Goal: Transaction & Acquisition: Purchase product/service

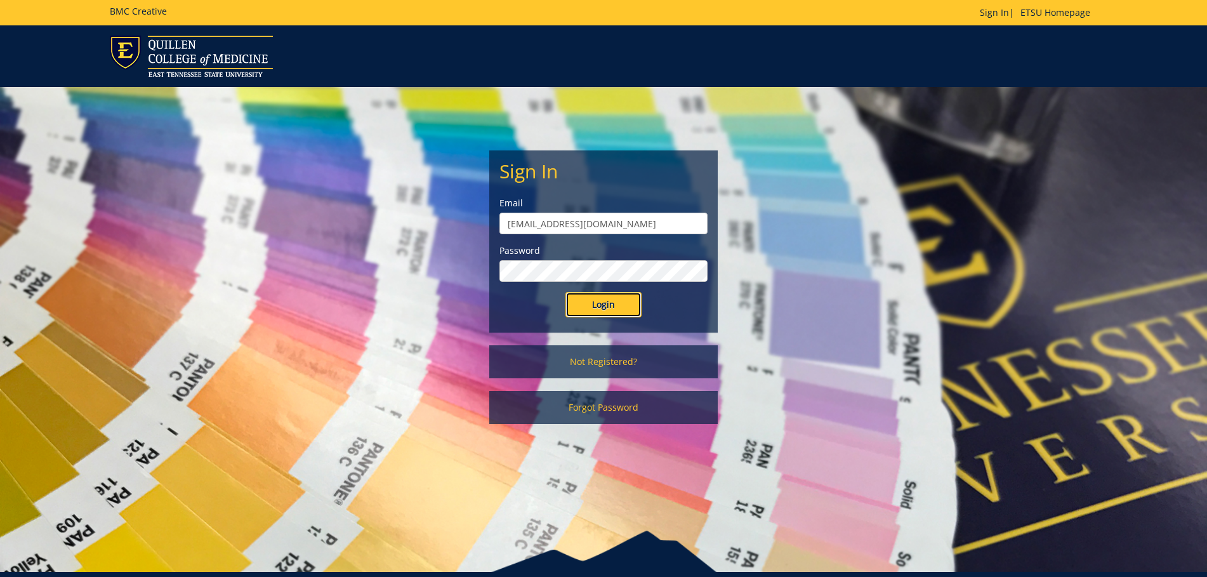
click at [603, 307] on input "Login" at bounding box center [603, 304] width 76 height 25
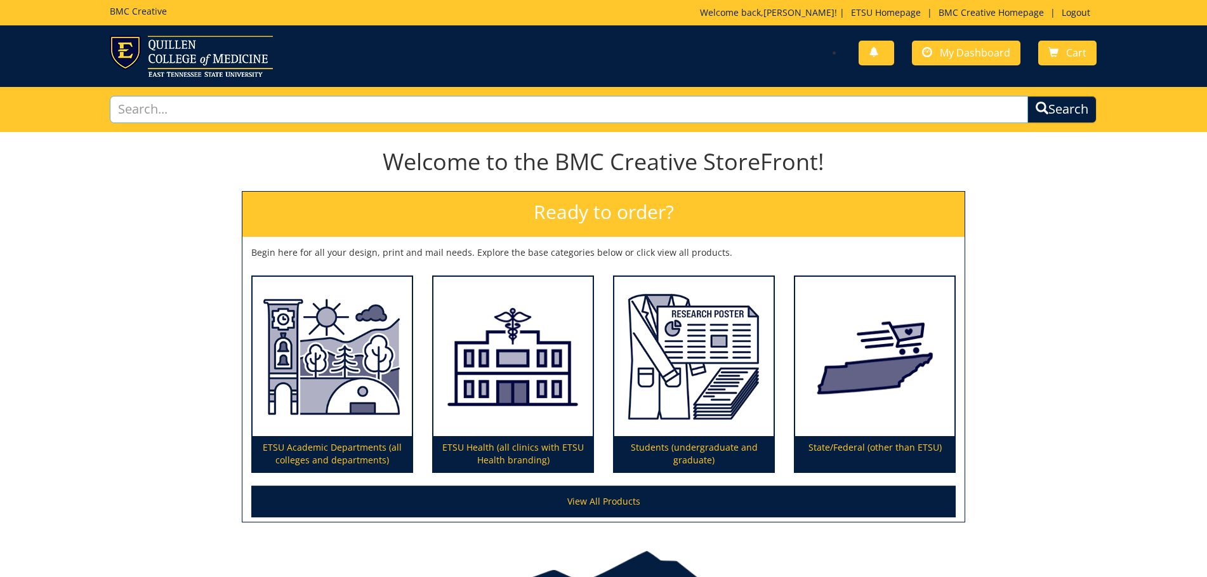
click at [778, 115] on input "text" at bounding box center [569, 109] width 918 height 27
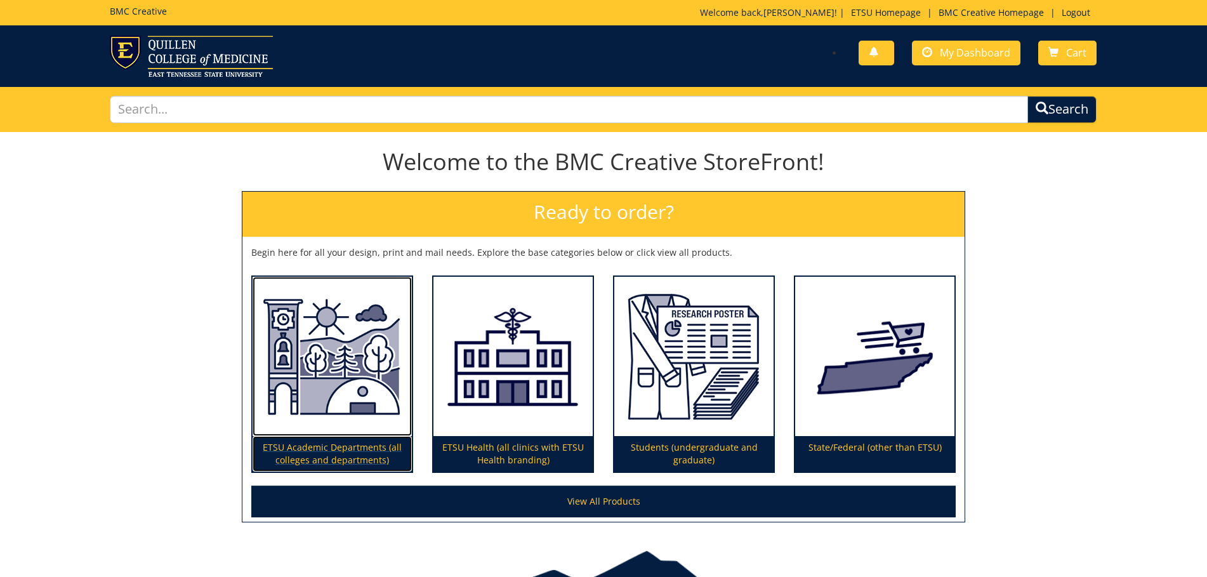
click at [296, 445] on p "ETSU Academic Departments (all colleges and departments)" at bounding box center [331, 454] width 159 height 36
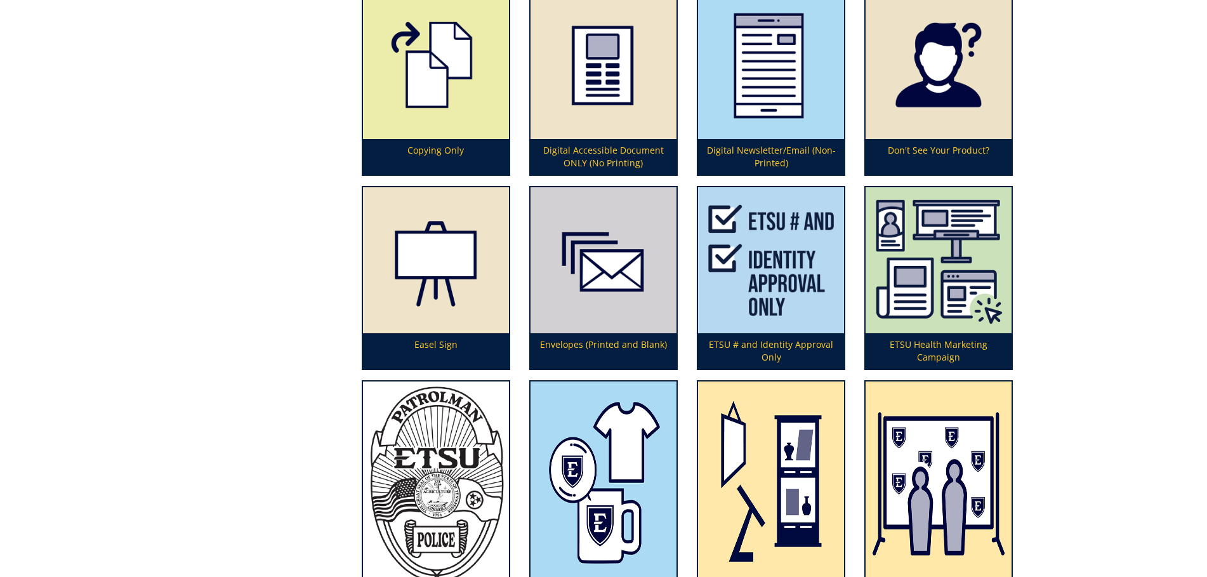
scroll to position [1424, 0]
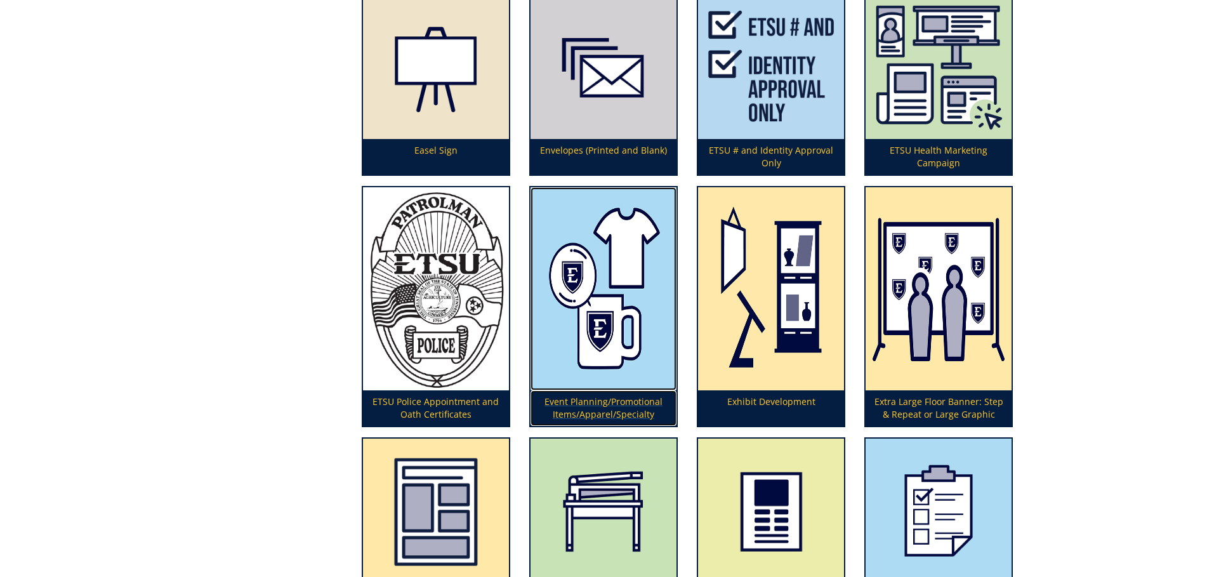
click at [613, 338] on img at bounding box center [603, 289] width 146 height 204
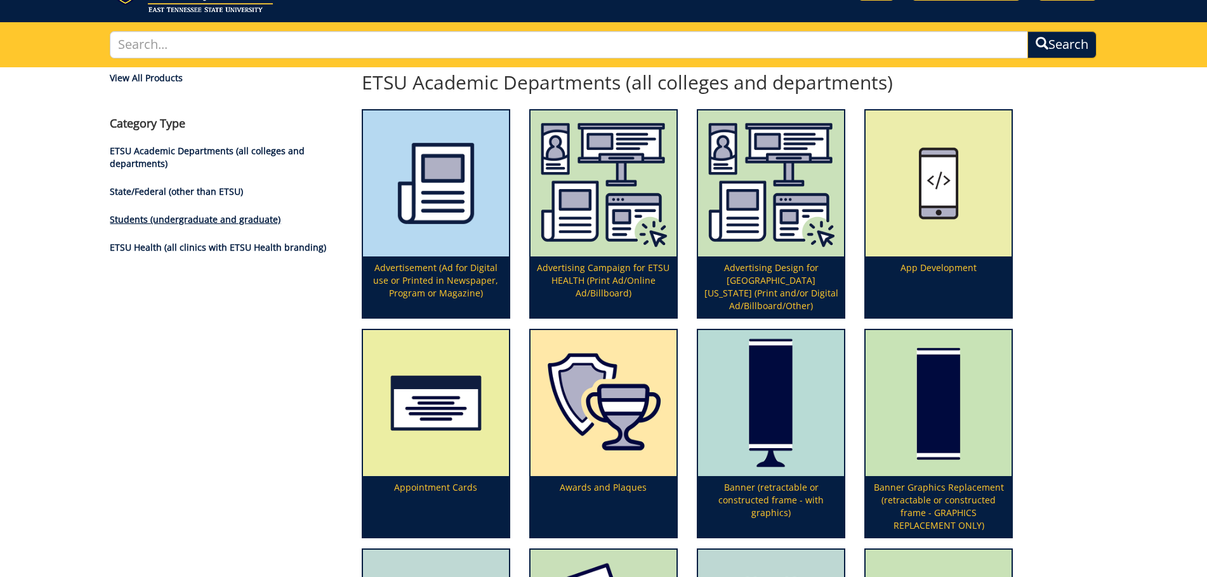
scroll to position [0, 0]
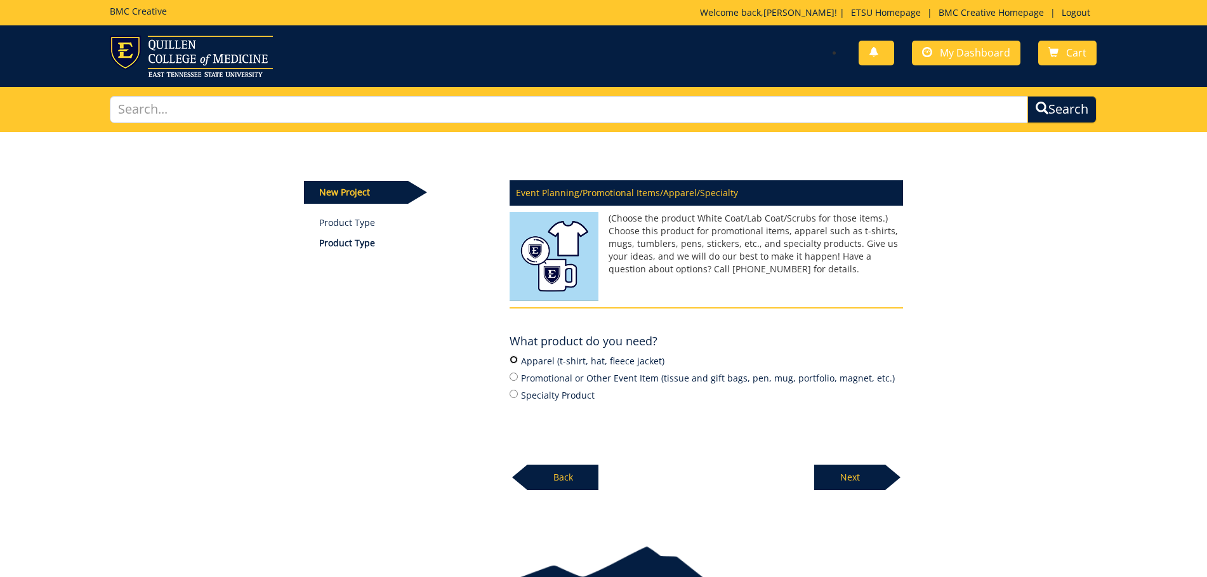
click at [514, 360] on input "Apparel (t-shirt, hat, fleece jacket)" at bounding box center [513, 359] width 8 height 8
radio input "true"
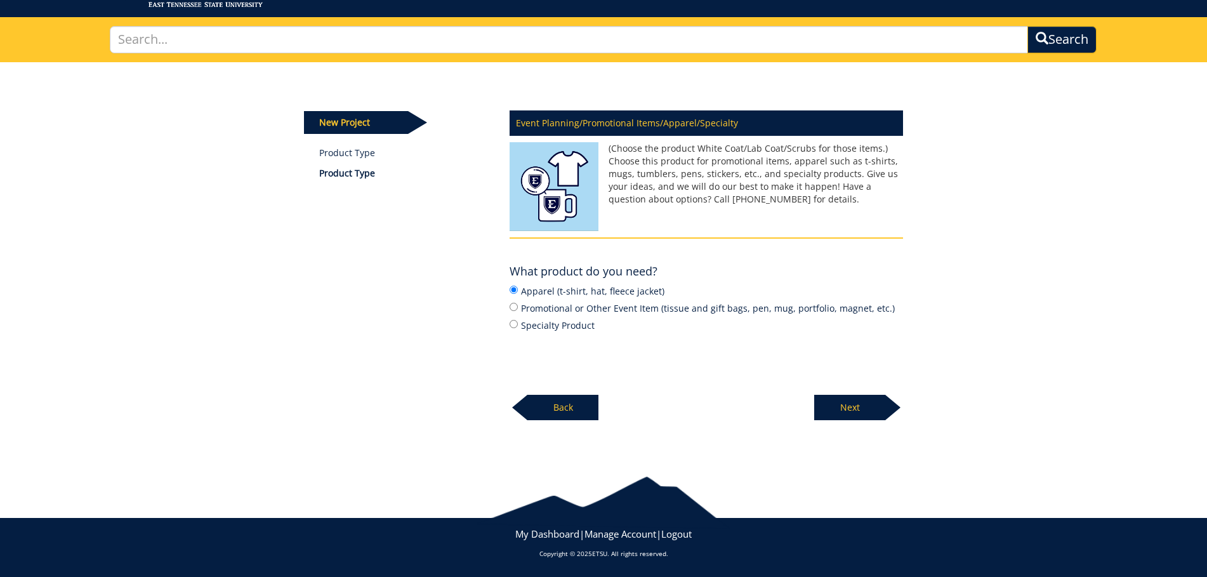
click at [851, 406] on p "Next" at bounding box center [849, 407] width 71 height 25
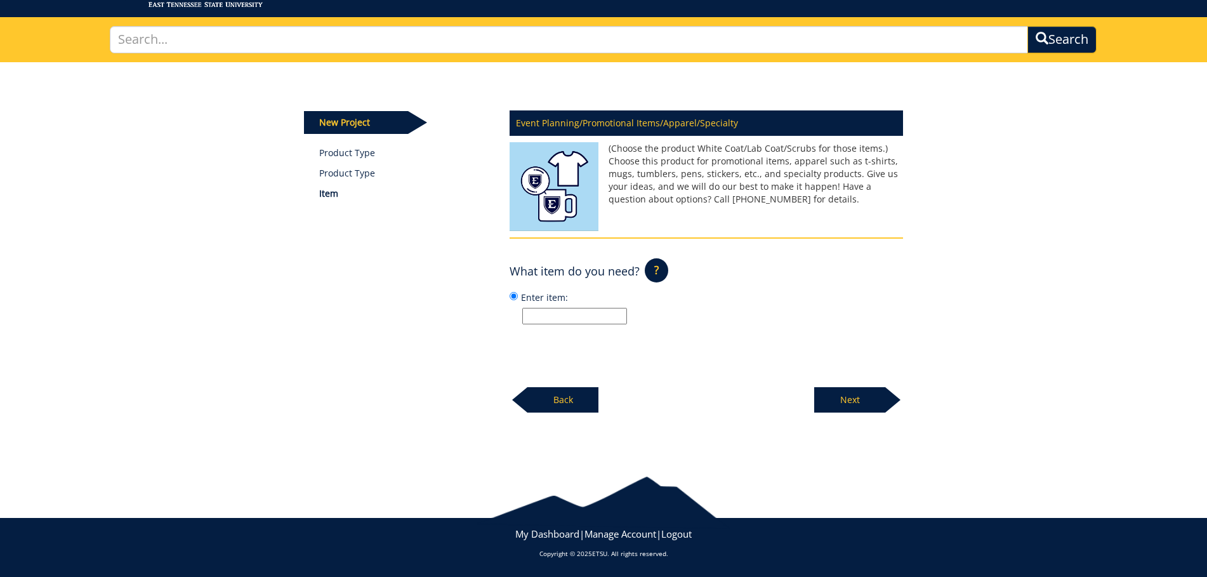
click at [609, 314] on input "Enter item:" at bounding box center [574, 316] width 105 height 16
type input "hoodie"
click at [846, 397] on p "Next" at bounding box center [849, 399] width 71 height 25
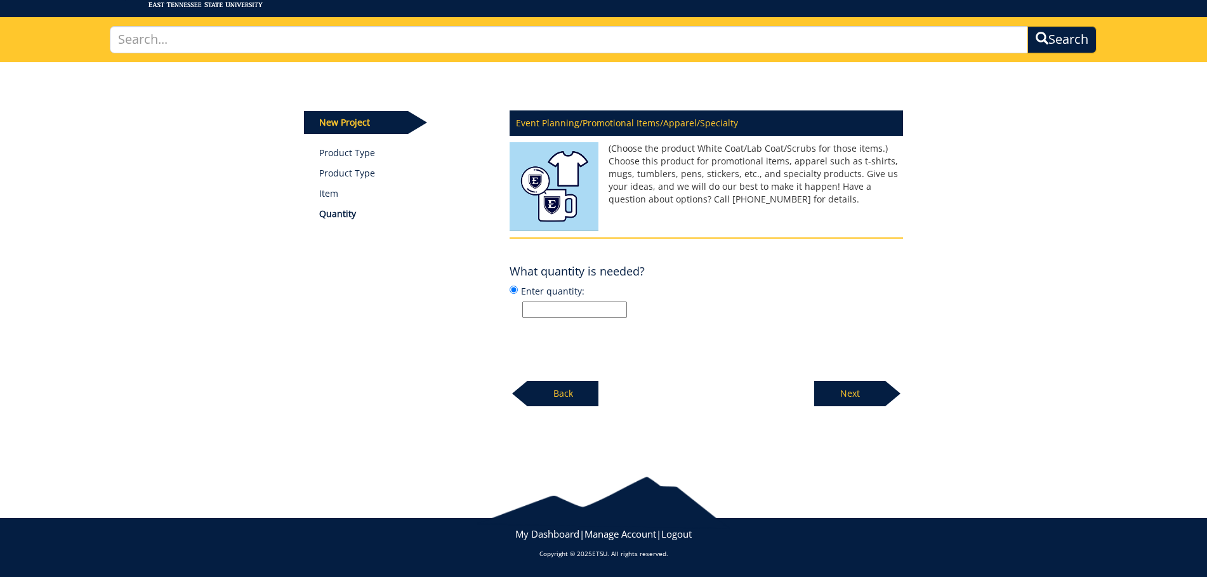
click at [623, 310] on input "Enter quantity:" at bounding box center [574, 309] width 105 height 16
type input "1"
click at [858, 389] on p "Next" at bounding box center [849, 393] width 71 height 25
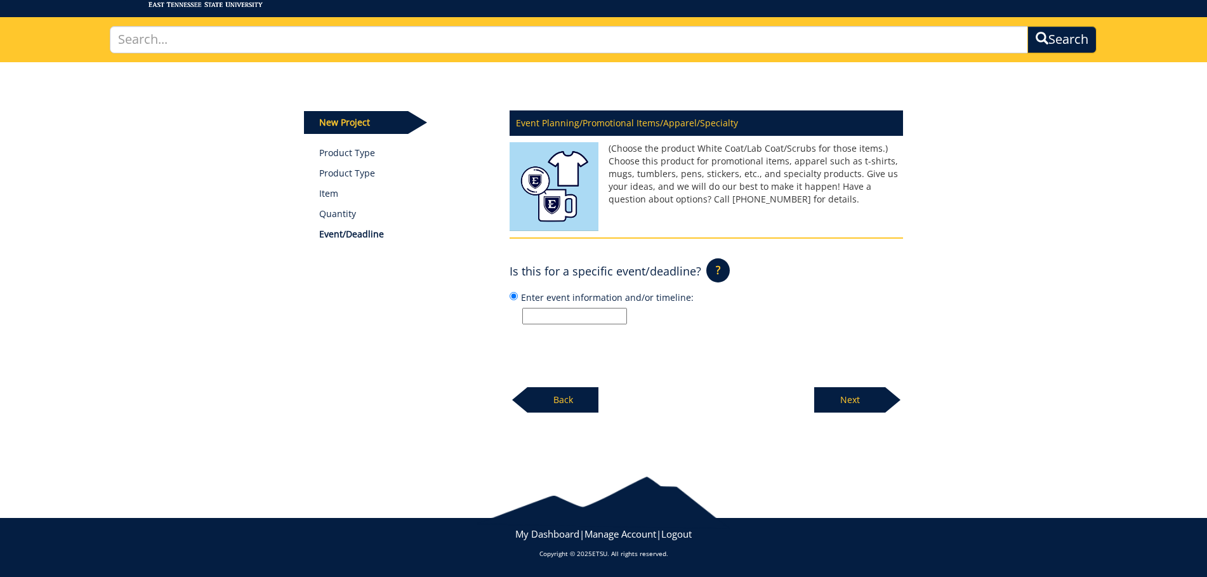
click at [542, 181] on img at bounding box center [553, 189] width 89 height 95
click at [562, 124] on p "Event Planning/Promotional Items/Apparel/Specialty" at bounding box center [705, 122] width 393 height 25
